Goal: Task Accomplishment & Management: Complete application form

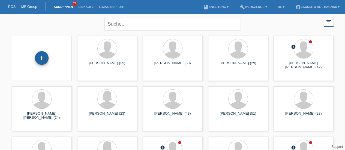
click at [43, 58] on div "+" at bounding box center [42, 58] width 14 height 14
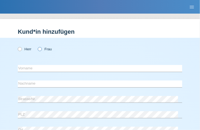
click at [37, 46] on icon at bounding box center [37, 46] width 0 height 0
click at [40, 50] on input "Frau" at bounding box center [40, 49] width 4 height 4
radio input "true"
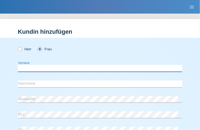
click at [28, 68] on input "text" at bounding box center [100, 68] width 164 height 7
type input "Manuela Mara"
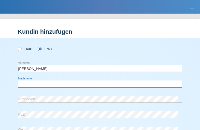
click at [46, 84] on input "text" at bounding box center [100, 84] width 164 height 7
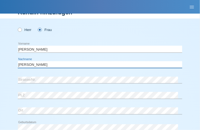
scroll to position [20, 0]
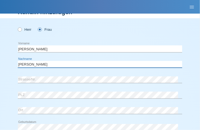
type input "Reist"
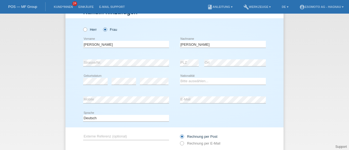
click at [175, 69] on div "error Strasse/Nr. error PLZ error Ort" at bounding box center [174, 63] width 183 height 19
click at [171, 61] on div "error Strasse/Nr. error PLZ error Ort" at bounding box center [174, 63] width 183 height 19
click at [192, 45] on input "Reist" at bounding box center [223, 44] width 86 height 7
click at [168, 60] on div "error Strasse/Nr. error PLZ error Ort" at bounding box center [174, 63] width 183 height 19
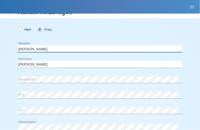
click at [34, 50] on input "Manuela Mara" at bounding box center [100, 49] width 164 height 7
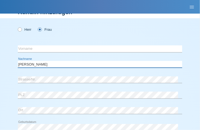
click at [25, 65] on input "Reist" at bounding box center [100, 64] width 164 height 7
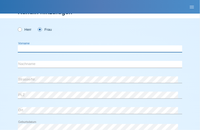
click at [27, 48] on input "text" at bounding box center [100, 49] width 164 height 7
type input "Christel Anne"
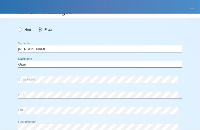
type input "Giger"
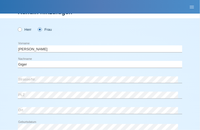
click at [105, 7] on nav "POS — MF Group Kund*innen 24 Einkäufe E-Mail Support menu account_circle Esomot…" at bounding box center [100, 7] width 200 height 14
click at [35, 88] on div "error Strasse/Nr. error PLZ error Ort" at bounding box center [100, 97] width 164 height 48
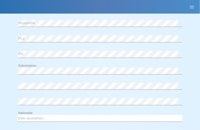
scroll to position [81, 0]
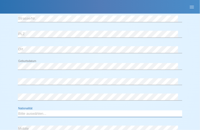
click at [36, 112] on select "Bitte auswählen... Schweiz Deutschland Liechtenstein Österreich ------------ Af…" at bounding box center [100, 114] width 164 height 7
select select "CH"
click at [18, 111] on select "Bitte auswählen... Schweiz Deutschland Liechtenstein Österreich ------------ Af…" at bounding box center [100, 114] width 164 height 7
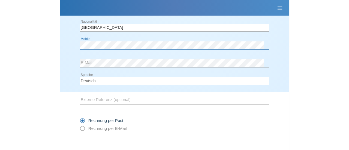
scroll to position [59, 0]
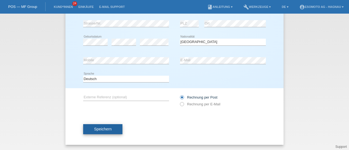
click at [100, 132] on button "Speichern" at bounding box center [102, 129] width 39 height 10
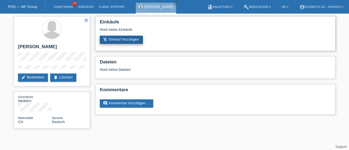
click at [129, 41] on link "add_shopping_cart Einkauf hinzufügen" at bounding box center [121, 40] width 43 height 8
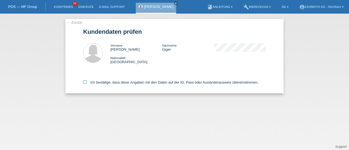
click at [84, 84] on label "Ich bestätige, dass diese Angaben mit den Daten auf der ID, Pass oder Ausländer…" at bounding box center [170, 83] width 175 height 4
click at [84, 84] on input "Ich bestätige, dass diese Angaben mit den Daten auf der ID, Pass oder Ausländer…" at bounding box center [85, 83] width 4 height 4
checkbox input "true"
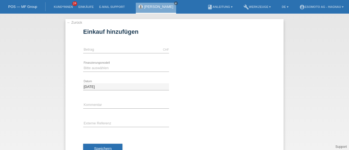
type input "7600.00"
click at [106, 70] on select "Bitte auswählen Fixe Raten Kauf auf Rechnung mit Teilzahlungsoption" at bounding box center [126, 68] width 86 height 7
select select "69"
click at [83, 65] on select "Bitte auswählen Fixe Raten Kauf auf Rechnung mit Teilzahlungsoption" at bounding box center [126, 68] width 86 height 7
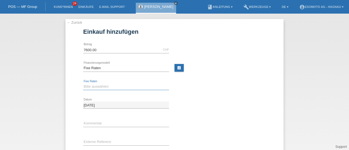
click at [94, 86] on select "Bitte auswählen 12 Raten 24 Raten 36 Raten 48 Raten" at bounding box center [126, 87] width 86 height 7
select select "140"
click at [83, 84] on select "Bitte auswählen 12 Raten 24 Raten 36 Raten 48 Raten" at bounding box center [126, 87] width 86 height 7
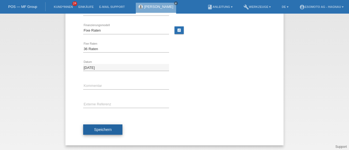
click at [98, 131] on button "Speichern" at bounding box center [102, 130] width 39 height 10
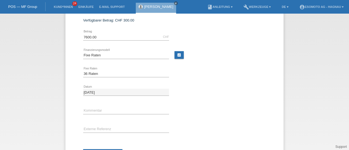
scroll to position [0, 0]
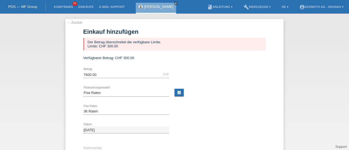
click at [70, 23] on link "← Zurück" at bounding box center [74, 22] width 15 height 4
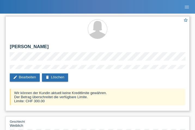
click at [111, 72] on div "star_border Christel Anne Giger edit Bearbeiten delete Löschen Wir können der K…" at bounding box center [97, 63] width 185 height 95
click at [65, 79] on link "delete Löschen" at bounding box center [55, 78] width 26 height 8
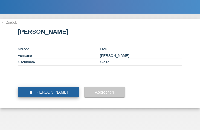
click at [60, 95] on span "[PERSON_NAME]" at bounding box center [51, 92] width 32 height 4
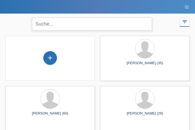
click at [56, 24] on input "text" at bounding box center [92, 24] width 120 height 13
click at [52, 56] on div "+" at bounding box center [50, 58] width 14 height 14
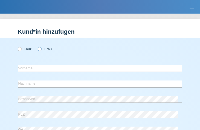
click at [37, 46] on icon at bounding box center [37, 46] width 0 height 0
click at [40, 49] on input "Frau" at bounding box center [40, 49] width 4 height 4
radio input "true"
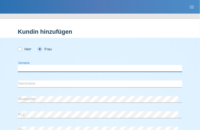
click at [30, 69] on input "text" at bounding box center [100, 68] width 164 height 7
type input "[PERSON_NAME]"
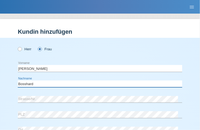
type input "Bosshard"
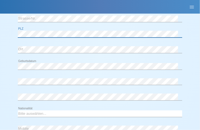
scroll to position [81, 0]
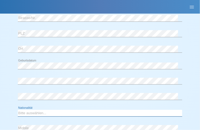
click at [37, 112] on select "Bitte auswählen... [GEOGRAPHIC_DATA] [GEOGRAPHIC_DATA] [GEOGRAPHIC_DATA] [GEOGR…" at bounding box center [100, 113] width 164 height 7
select select "CH"
click at [18, 110] on select "Bitte auswählen... [GEOGRAPHIC_DATA] [GEOGRAPHIC_DATA] [GEOGRAPHIC_DATA] [GEOGR…" at bounding box center [100, 113] width 164 height 7
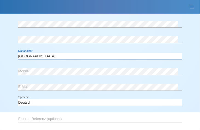
scroll to position [139, 0]
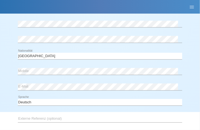
click at [83, 78] on div "error Mobile error E-Mail" at bounding box center [100, 80] width 164 height 31
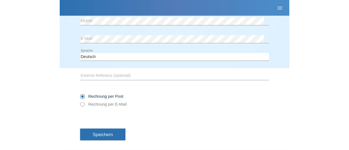
scroll to position [193, 0]
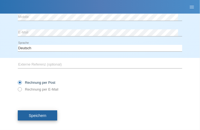
click at [43, 117] on span "Speichern" at bounding box center [37, 116] width 17 height 4
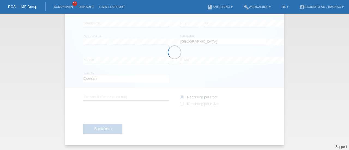
scroll to position [59, 0]
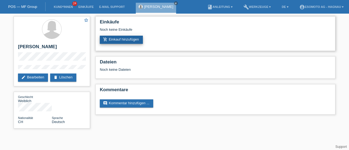
click at [119, 41] on link "add_shopping_cart Einkauf hinzufügen" at bounding box center [121, 40] width 43 height 8
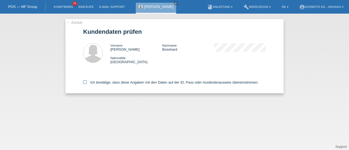
click at [85, 83] on icon at bounding box center [85, 83] width 4 height 4
click at [85, 83] on input "Ich bestätige, dass diese Angaben mit den Daten auf der ID, Pass oder Ausländer…" at bounding box center [85, 83] width 4 height 4
checkbox input "true"
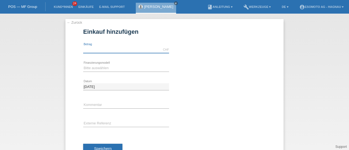
click at [103, 50] on input "text" at bounding box center [126, 49] width 86 height 7
type input "7600.00"
click at [105, 68] on select "Bitte auswählen Fixe Raten Kauf auf Rechnung mit Teilzahlungsoption" at bounding box center [126, 68] width 86 height 7
select select "69"
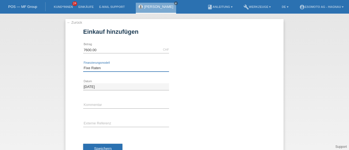
click at [83, 65] on select "Bitte auswählen Fixe Raten Kauf auf Rechnung mit Teilzahlungsoption" at bounding box center [126, 68] width 86 height 7
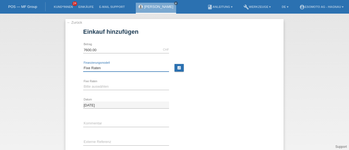
scroll to position [38, 0]
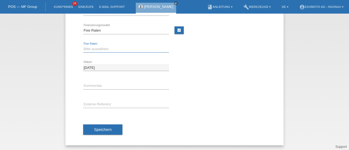
click at [97, 50] on select "Bitte auswählen 12 Raten 24 Raten 36 Raten 48 Raten" at bounding box center [126, 49] width 86 height 7
select select "140"
click at [83, 46] on select "Bitte auswählen 12 Raten 24 Raten 36 Raten 48 Raten" at bounding box center [126, 49] width 86 height 7
click at [95, 128] on span "Speichern" at bounding box center [102, 130] width 17 height 4
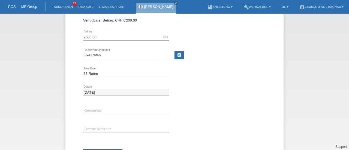
scroll to position [0, 0]
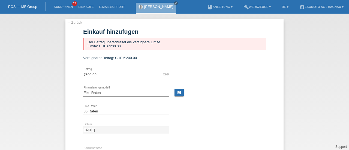
click at [72, 21] on link "← Zurück" at bounding box center [74, 22] width 15 height 4
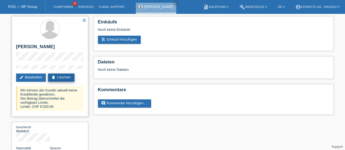
click at [68, 79] on link "delete Löschen" at bounding box center [61, 78] width 26 height 8
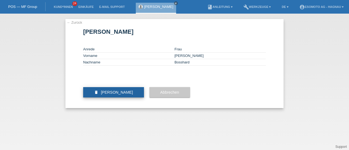
click at [123, 95] on span "[PERSON_NAME]" at bounding box center [117, 92] width 32 height 4
